Goal: Information Seeking & Learning: Learn about a topic

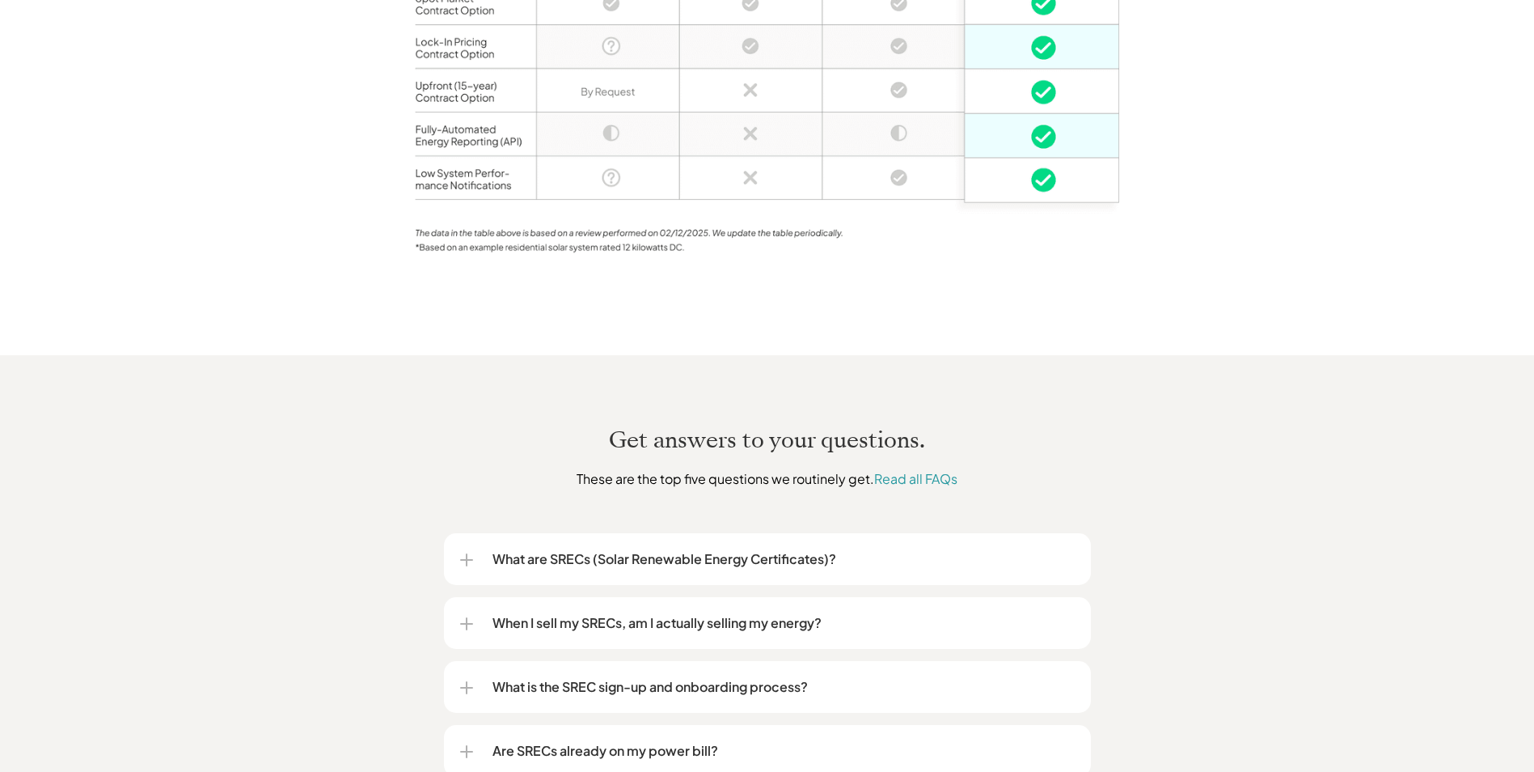
scroll to position [1860, 0]
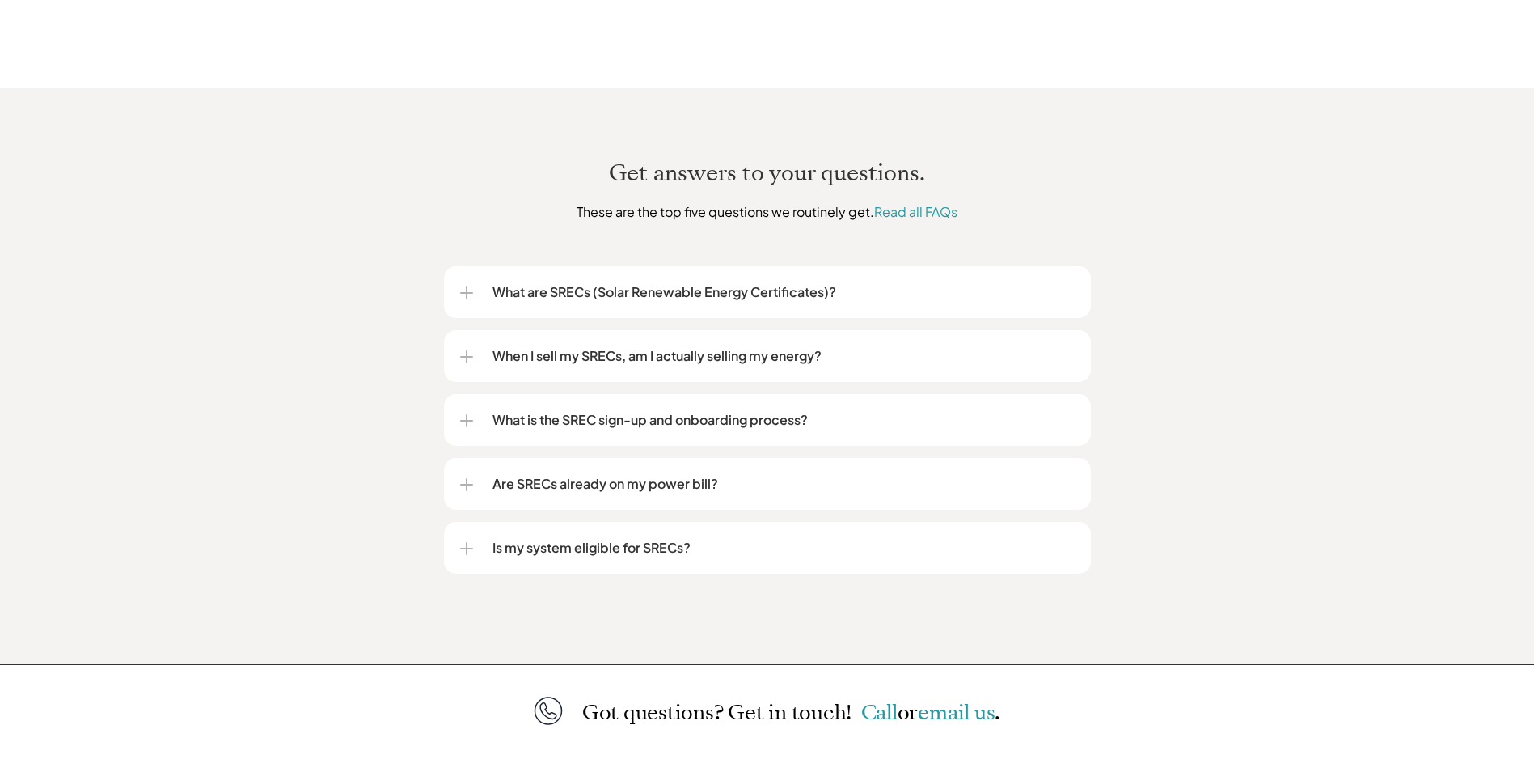
click at [620, 282] on p "What are SRECs (Solar Renewable Energy Certificates)?" at bounding box center [784, 291] width 582 height 19
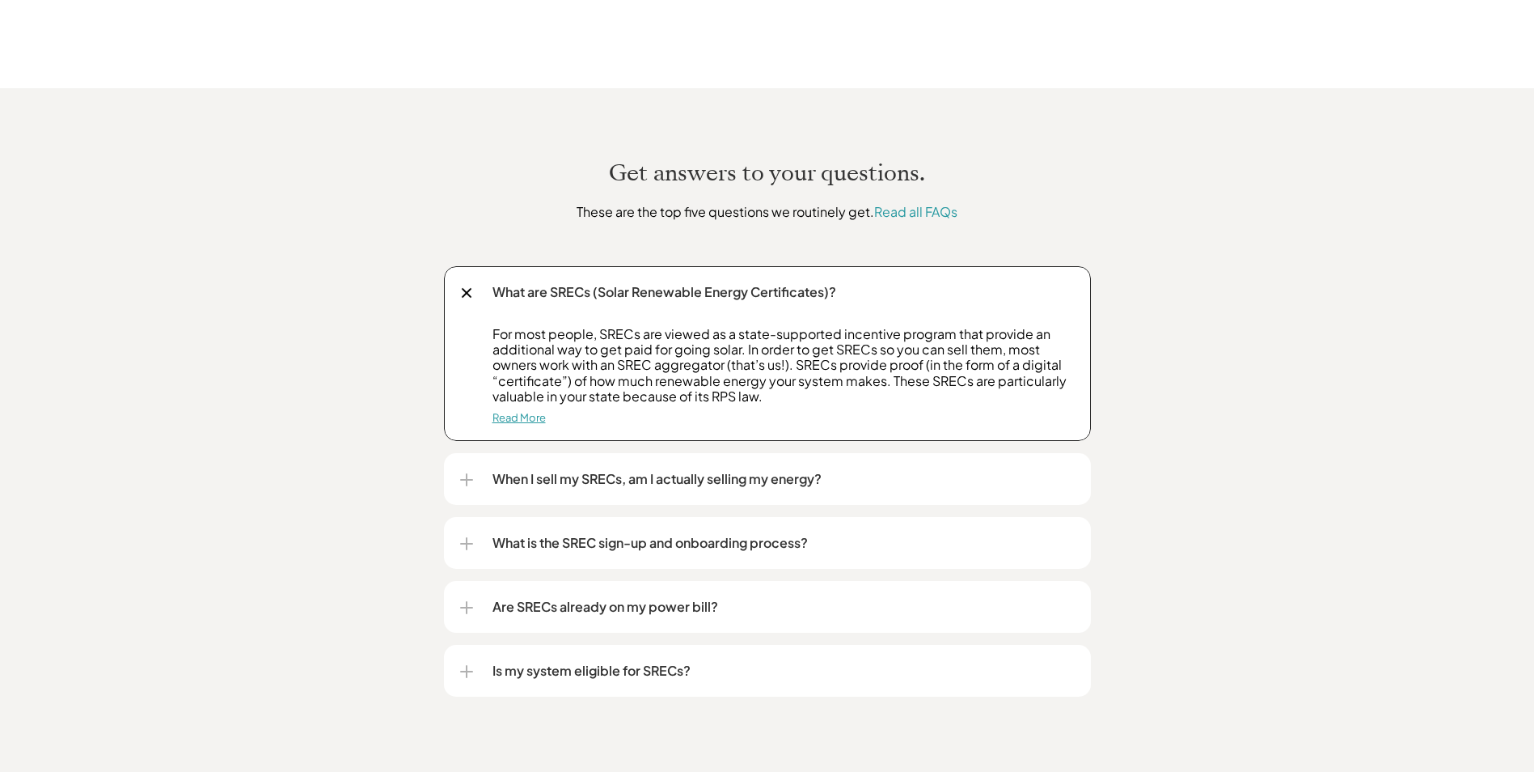
click at [525, 411] on link "Read More" at bounding box center [519, 417] width 53 height 13
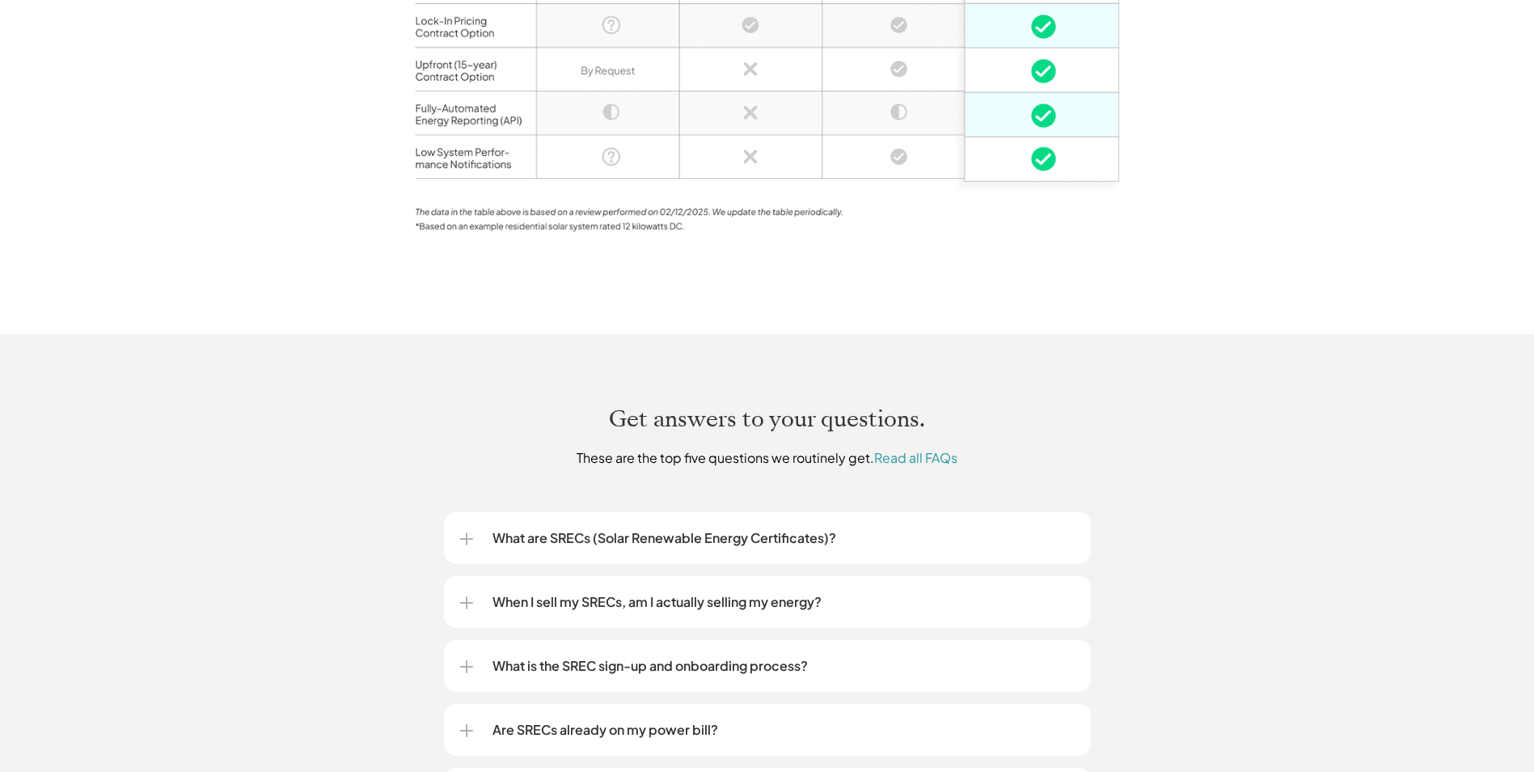
scroll to position [1702, 0]
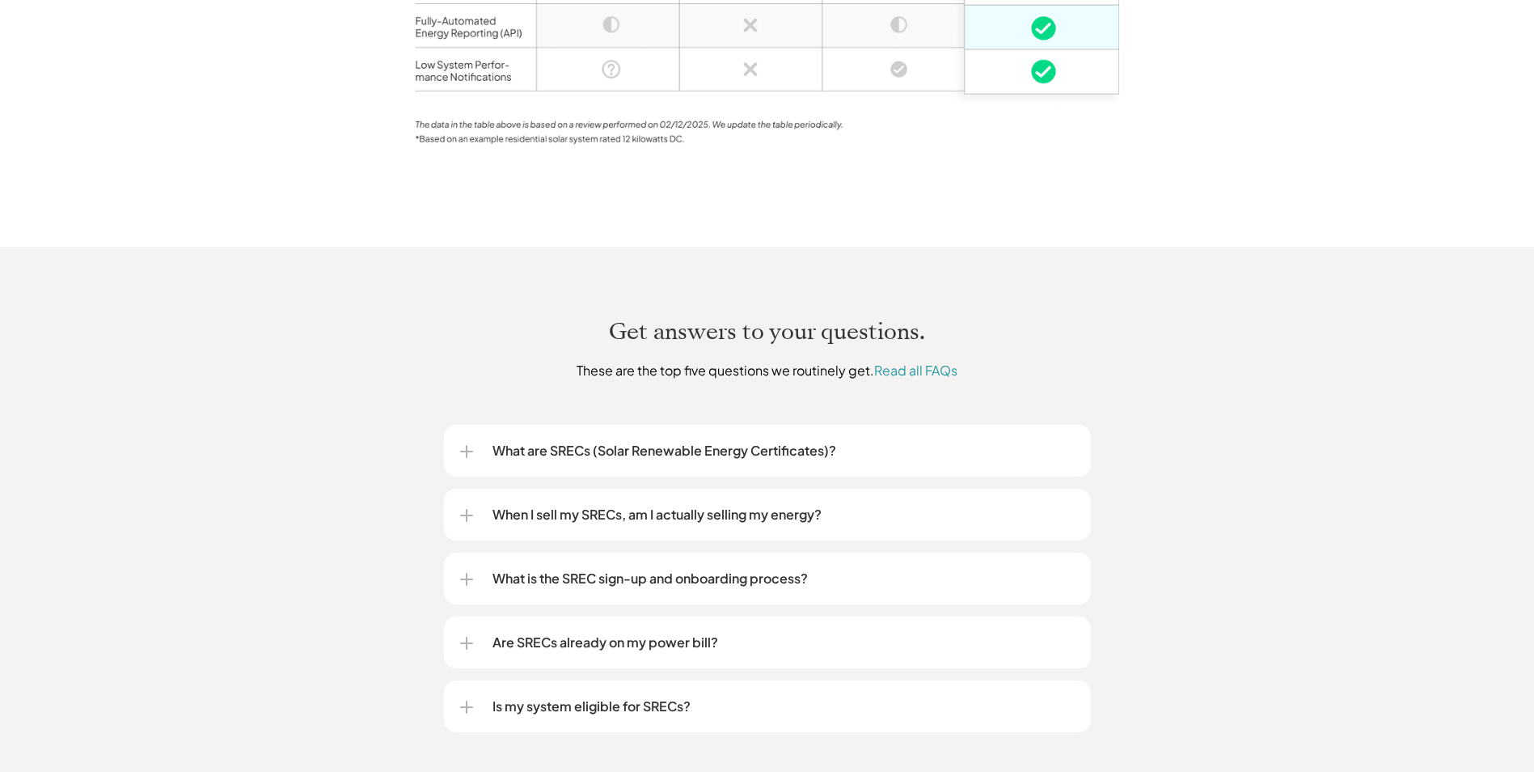
click at [662, 505] on p "When I sell my SRECs, am I actually selling my energy?" at bounding box center [784, 514] width 582 height 19
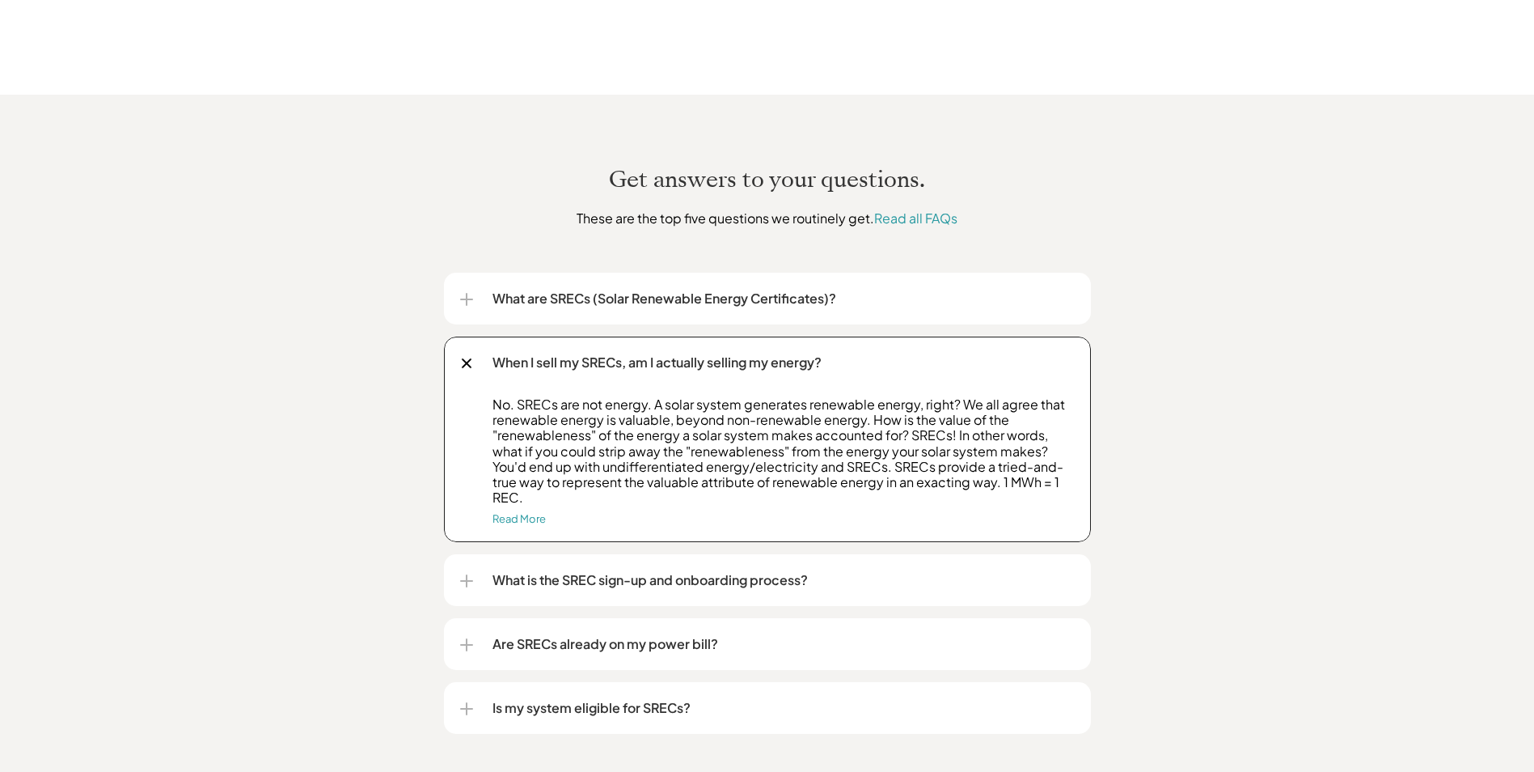
scroll to position [1863, 0]
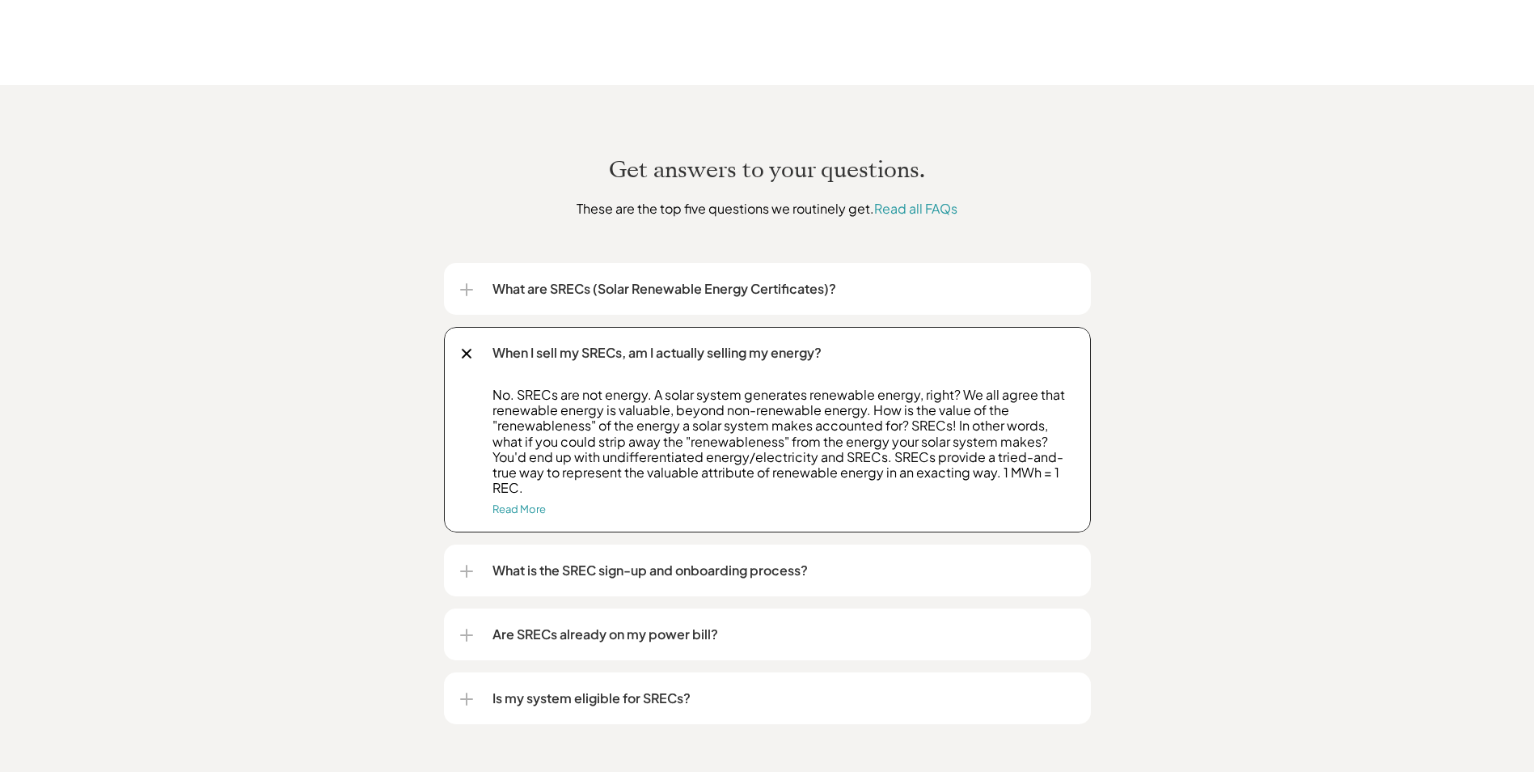
click at [656, 544] on div "What is the SREC sign-up and onboarding process?" at bounding box center [767, 570] width 615 height 52
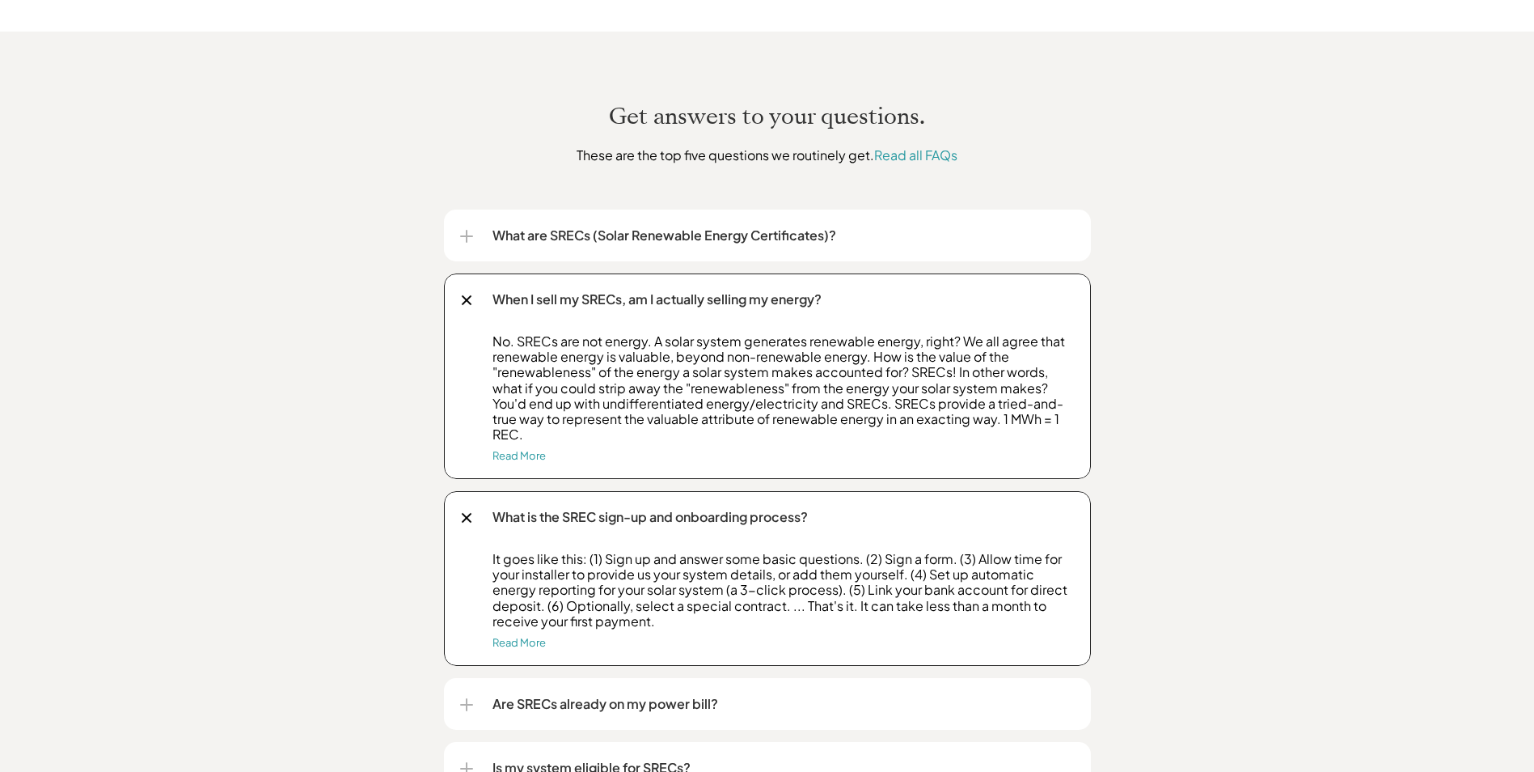
scroll to position [2025, 0]
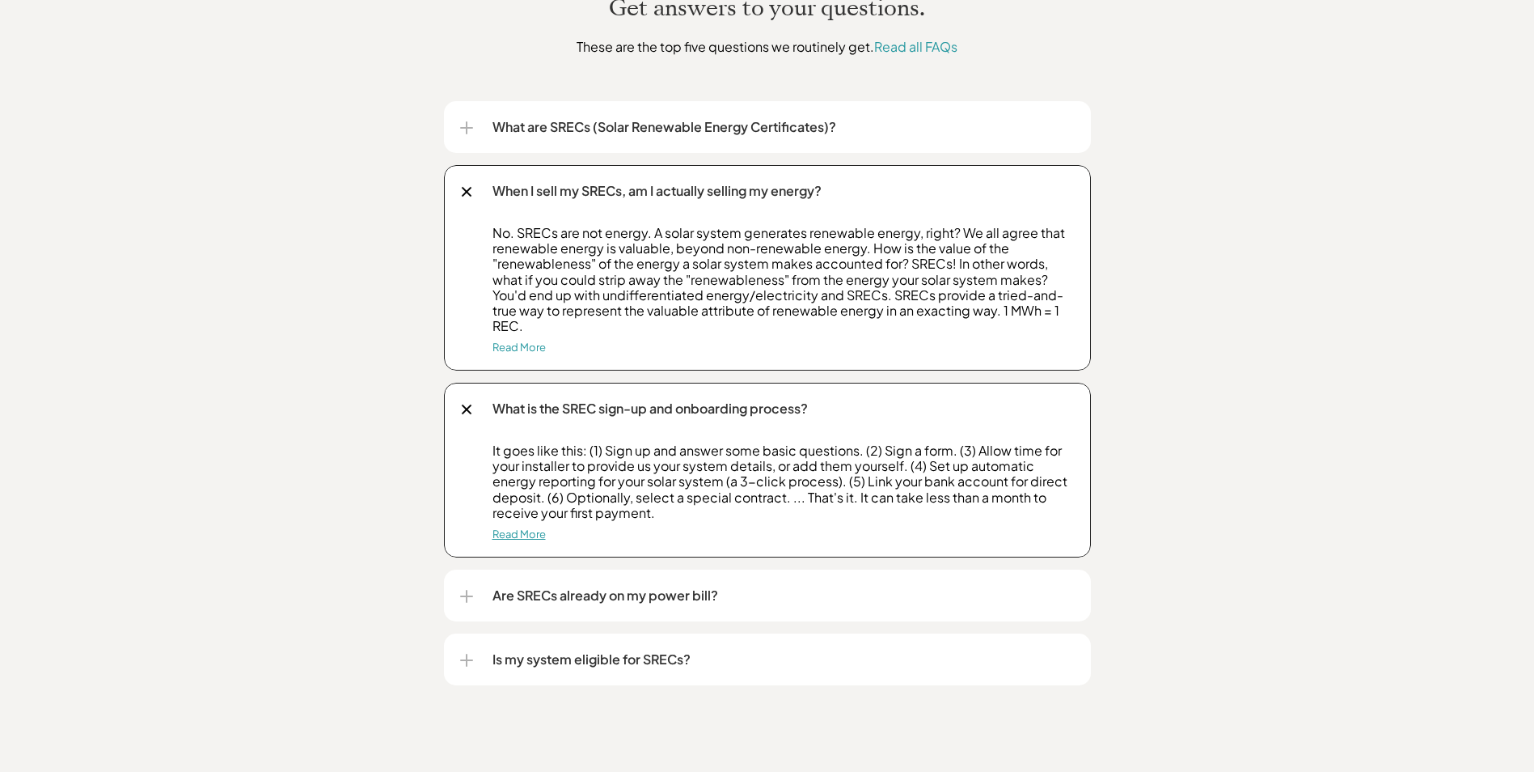
click at [527, 527] on link "Read More" at bounding box center [519, 533] width 53 height 13
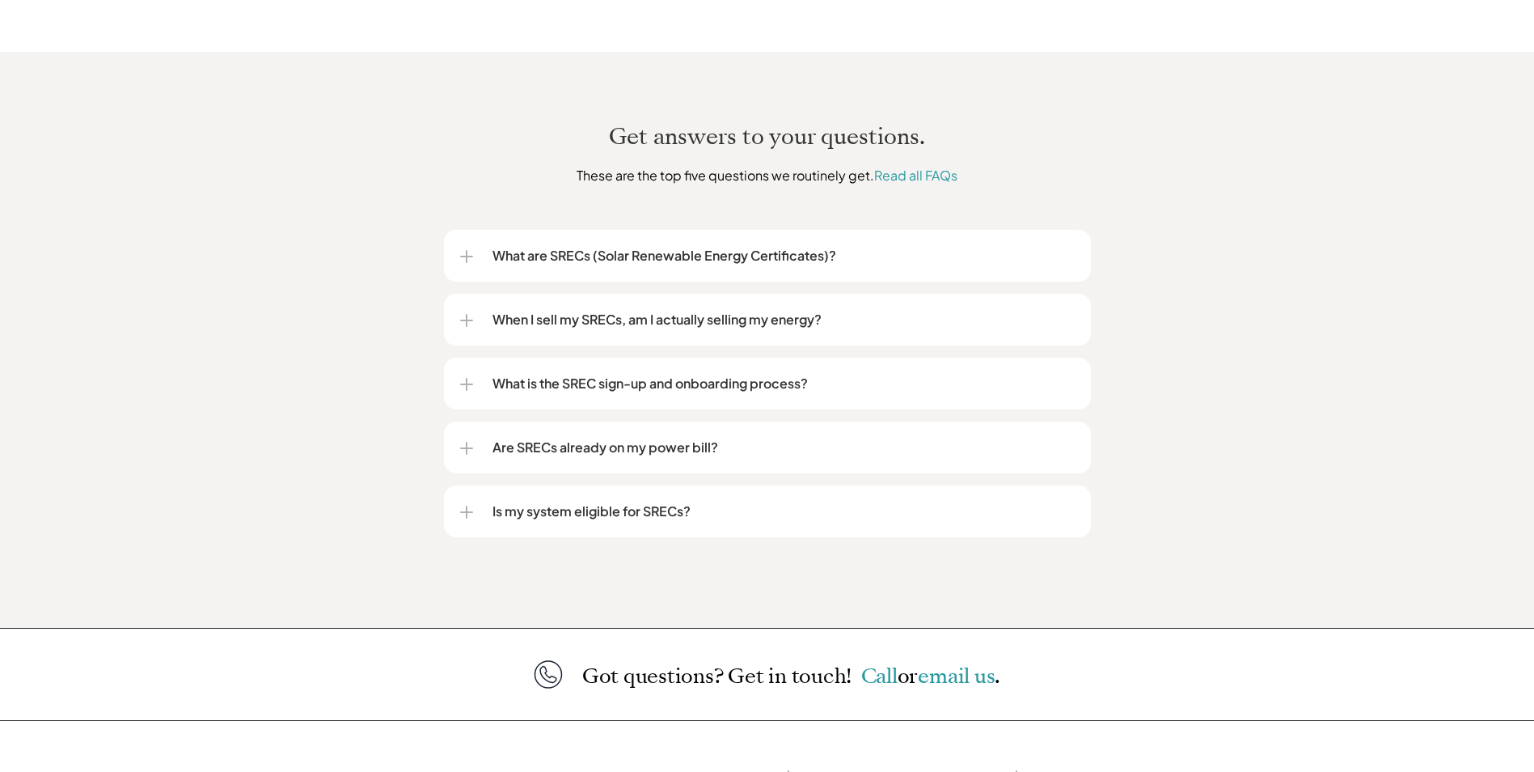
scroll to position [1931, 0]
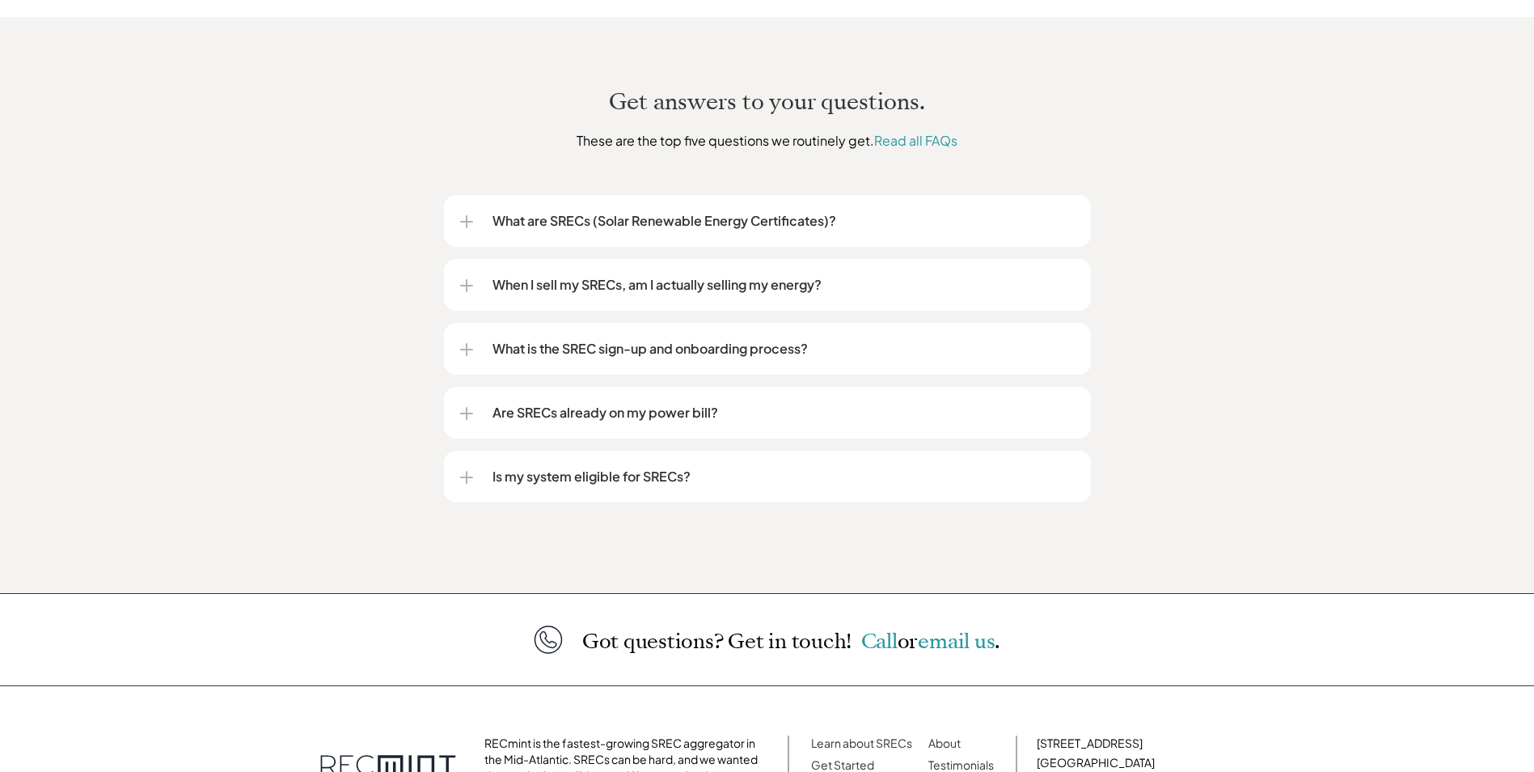
click at [597, 403] on p "Are SRECs already on my power bill?" at bounding box center [784, 412] width 582 height 19
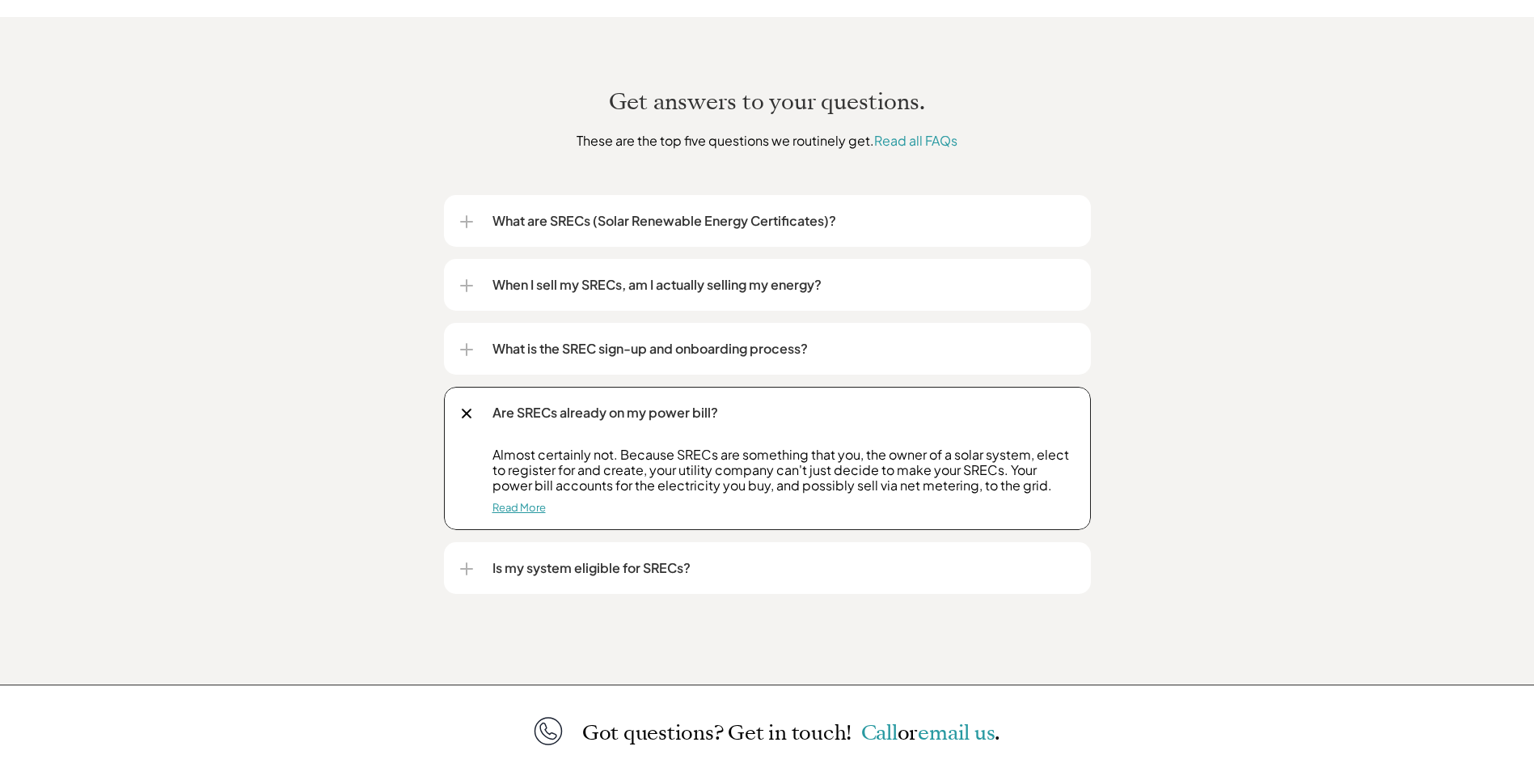
click at [522, 501] on link "Read More" at bounding box center [519, 507] width 53 height 13
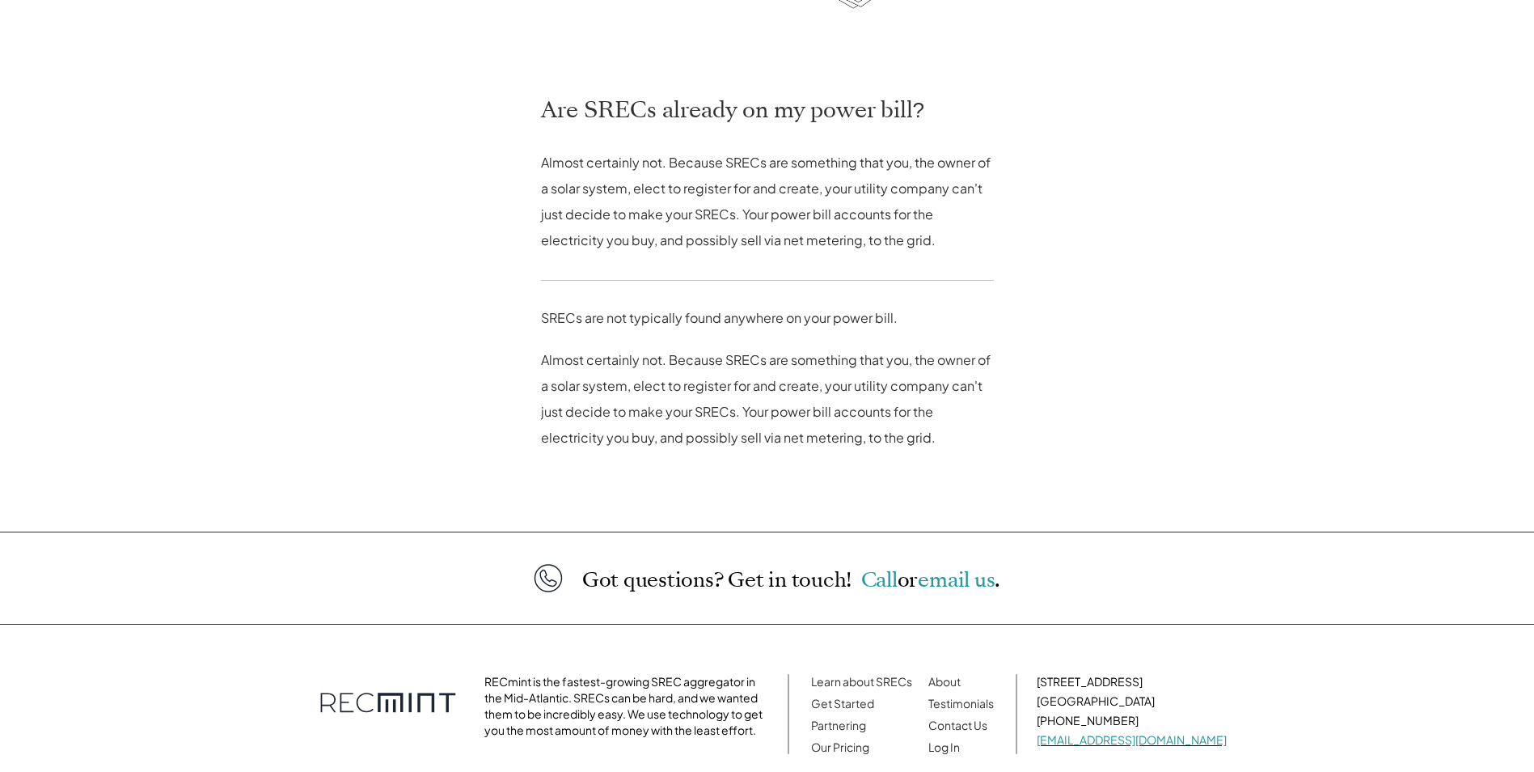
scroll to position [396, 0]
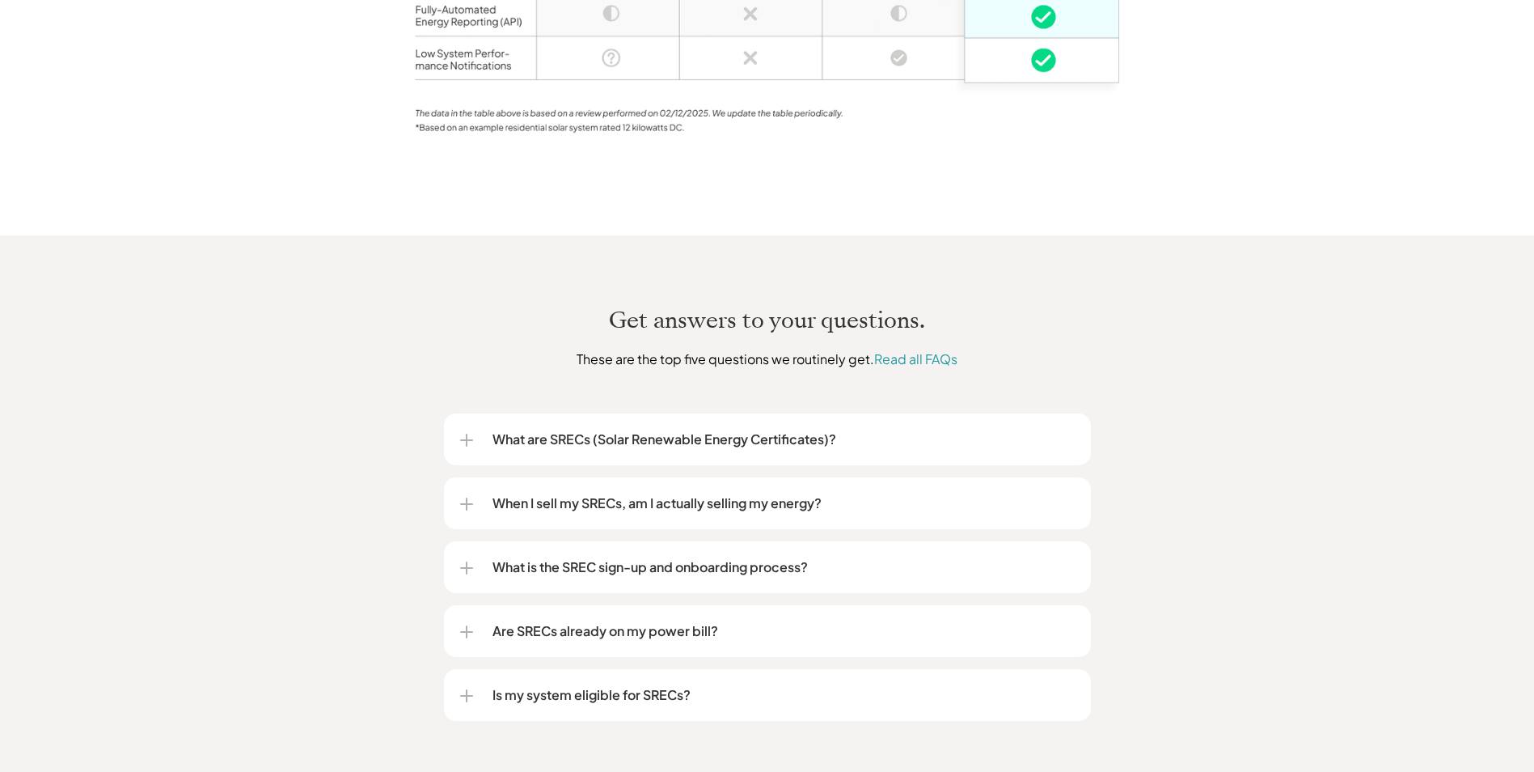
scroll to position [1852, 0]
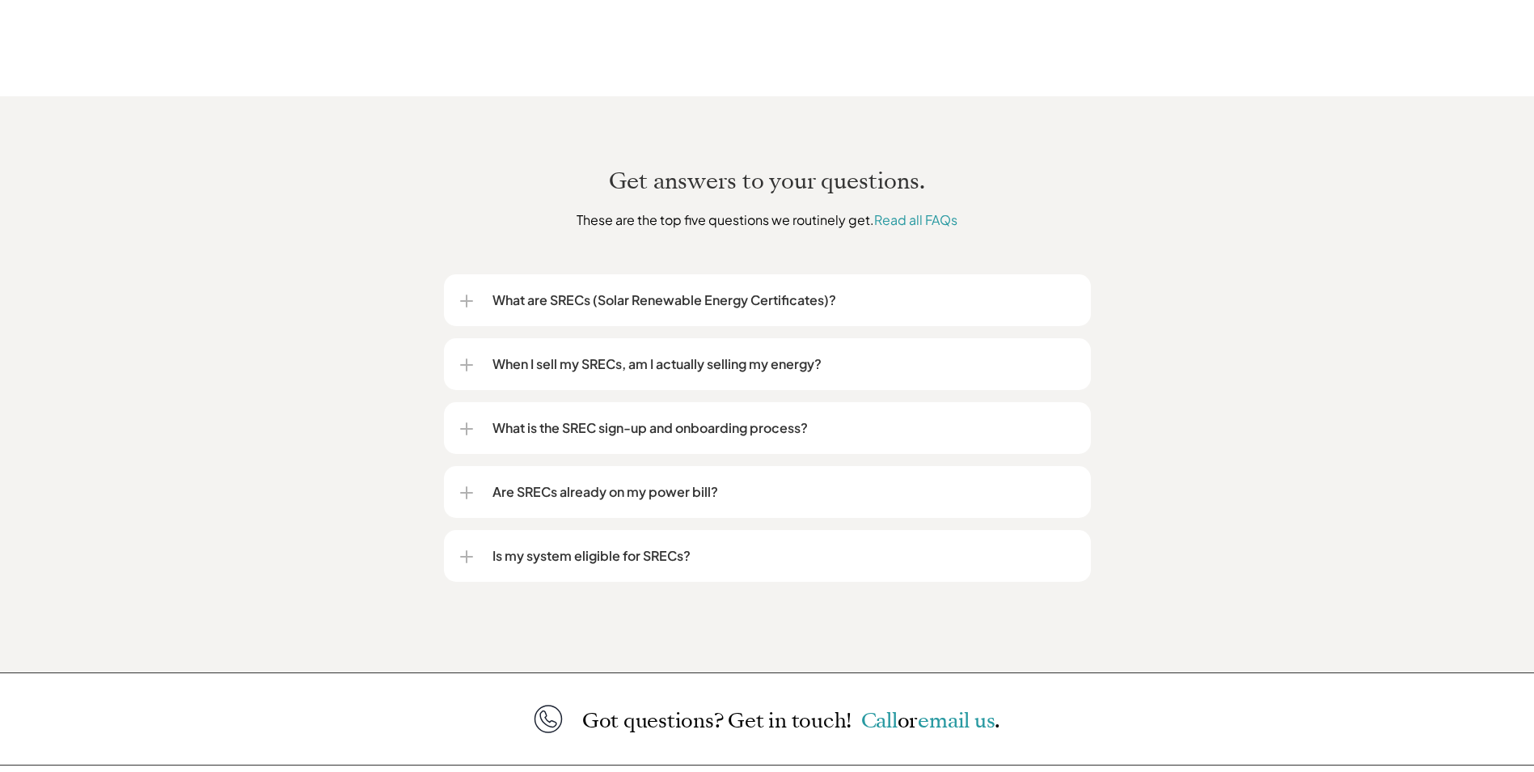
click at [598, 546] on p "Is my system eligible for SRECs?" at bounding box center [784, 555] width 582 height 19
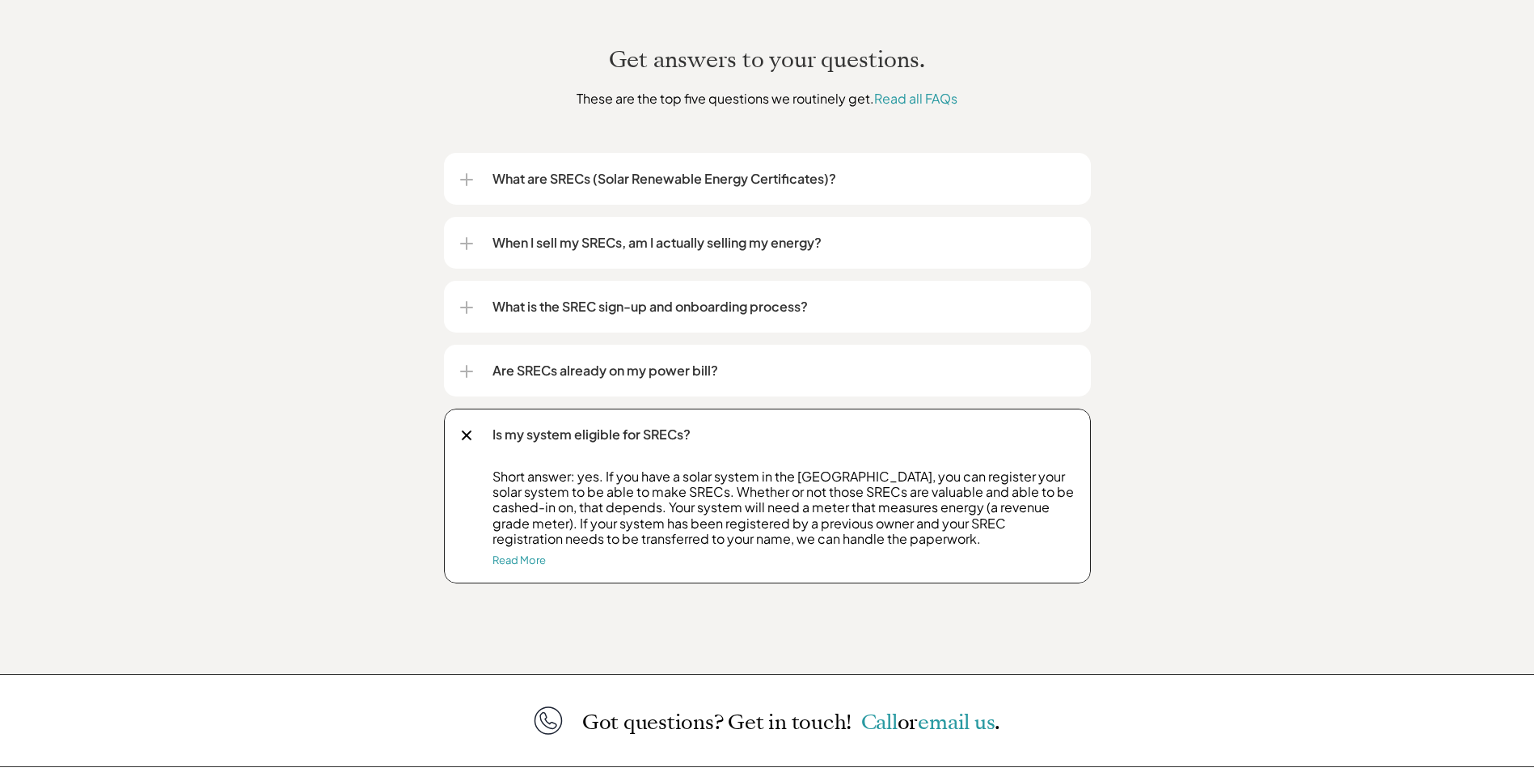
scroll to position [1541, 0]
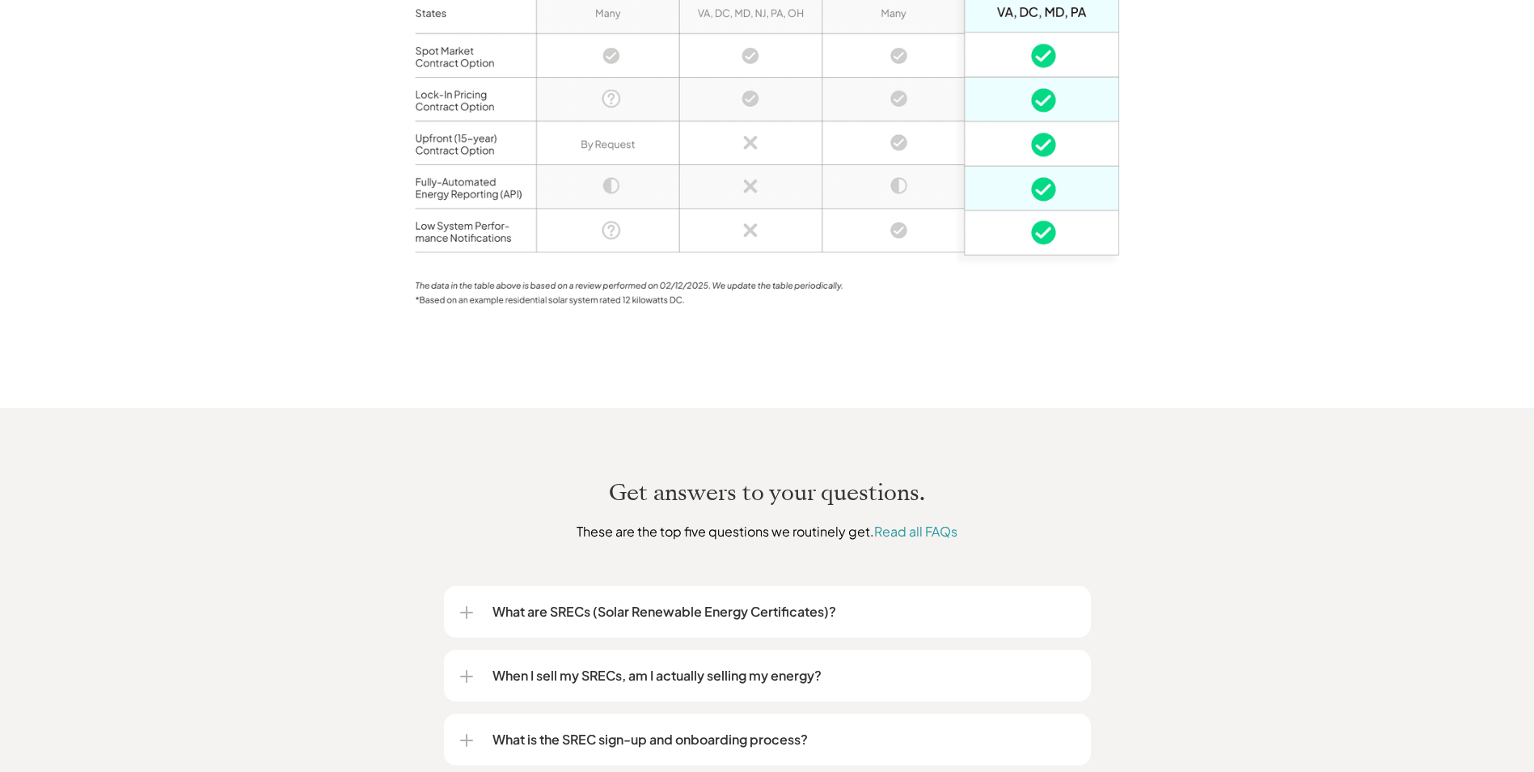
click at [649, 602] on p "What are SRECs (Solar Renewable Energy Certificates)?" at bounding box center [784, 611] width 582 height 19
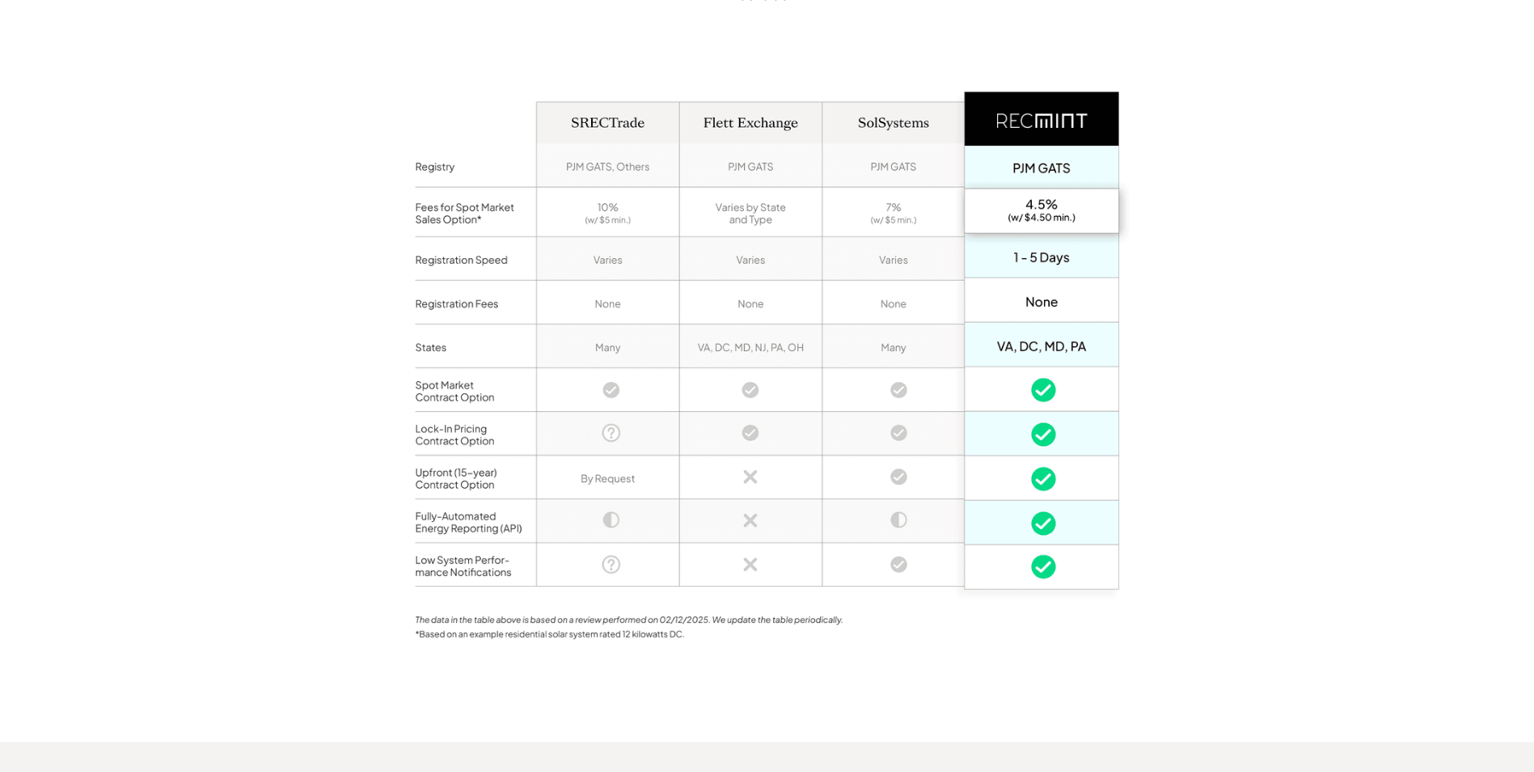
scroll to position [1178, 0]
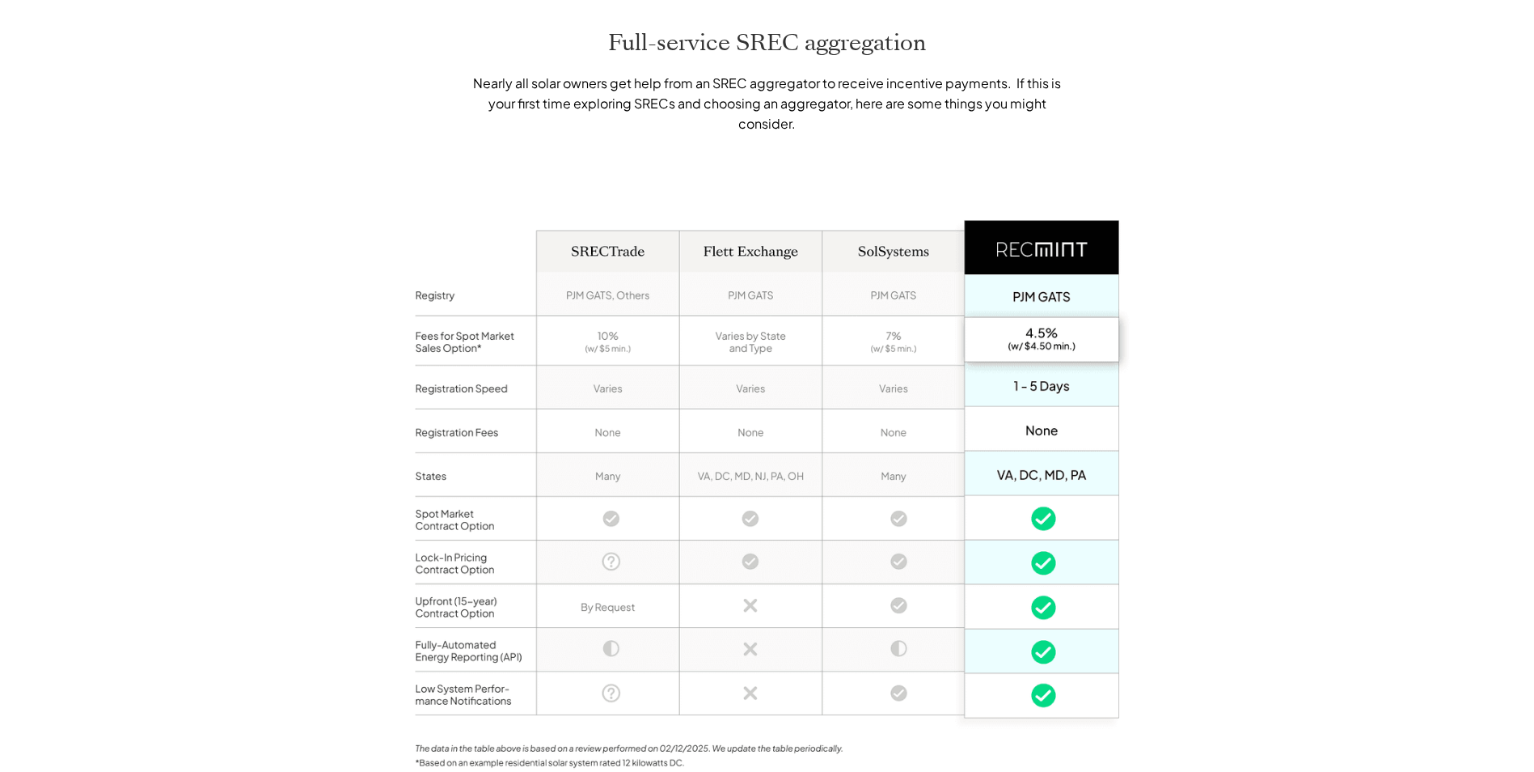
scroll to position [1213, 0]
